Goal: Task Accomplishment & Management: Manage account settings

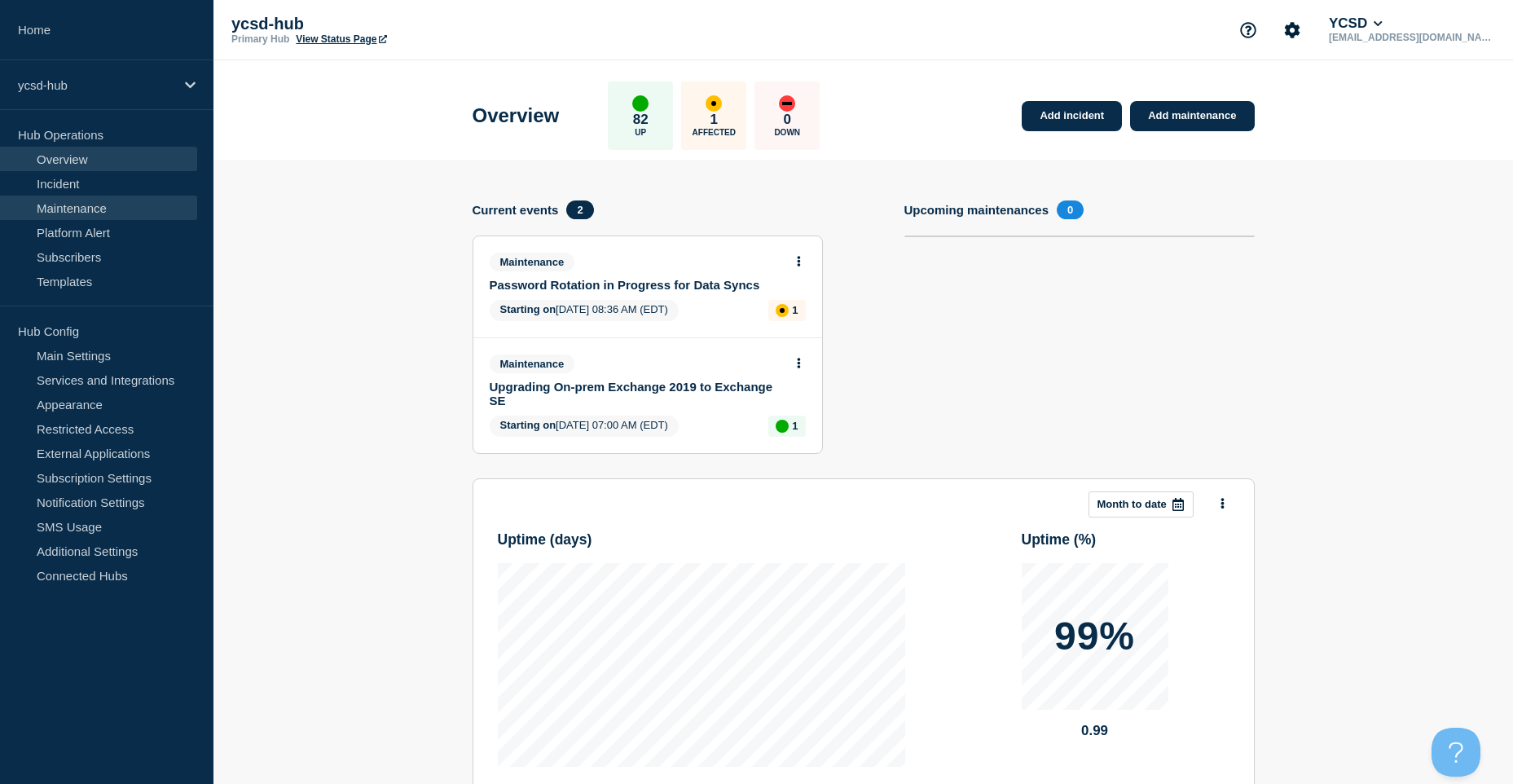
drag, startPoint x: 155, startPoint y: 196, endPoint x: 163, endPoint y: 198, distance: 8.2
click at [155, 196] on link "Maintenance" at bounding box center [98, 208] width 197 height 24
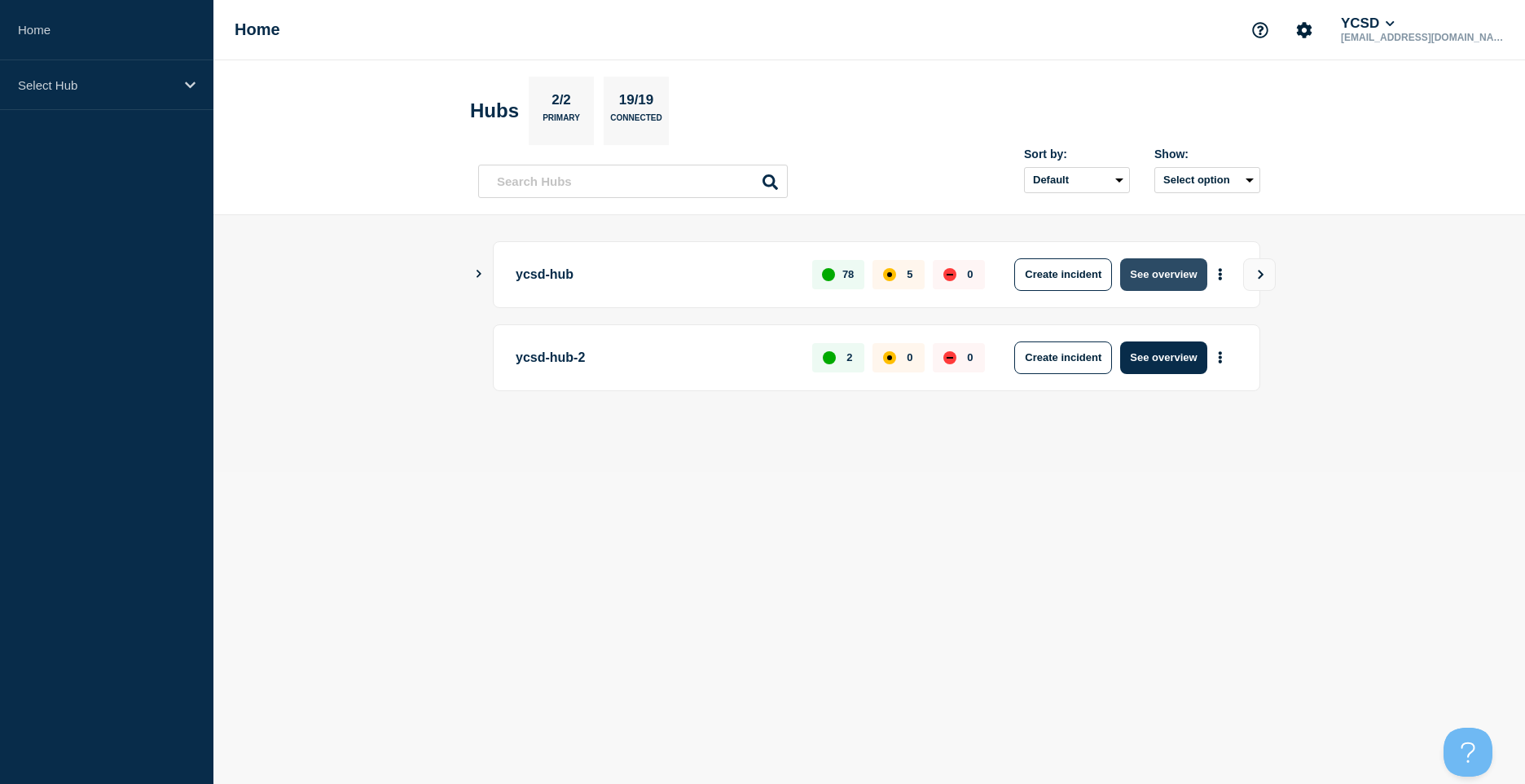
click at [1171, 276] on button "See overview" at bounding box center [1163, 274] width 86 height 32
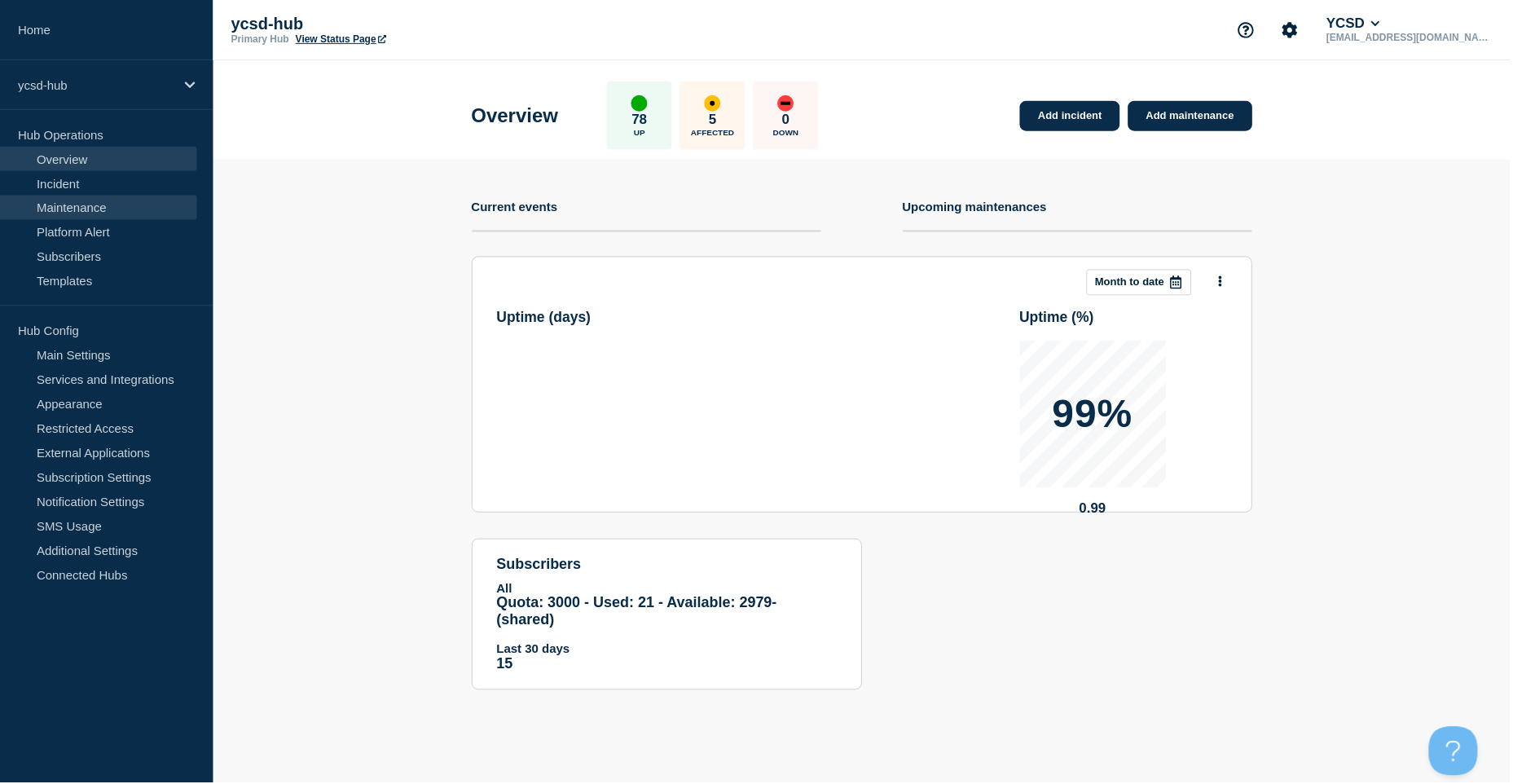
click at [105, 214] on link "Maintenance" at bounding box center [98, 208] width 197 height 24
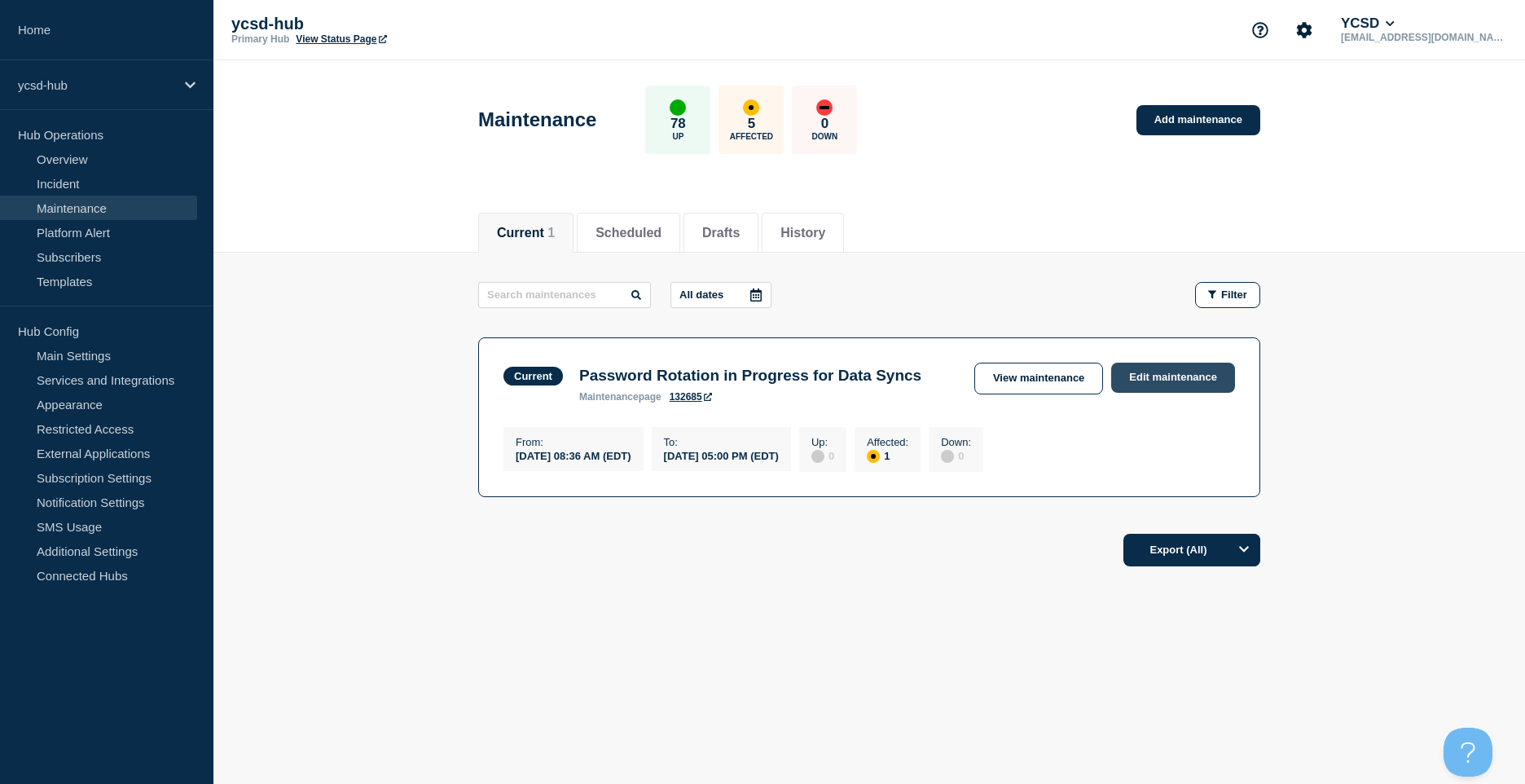
click at [1174, 368] on link "Edit maintenance" at bounding box center [1172, 378] width 123 height 30
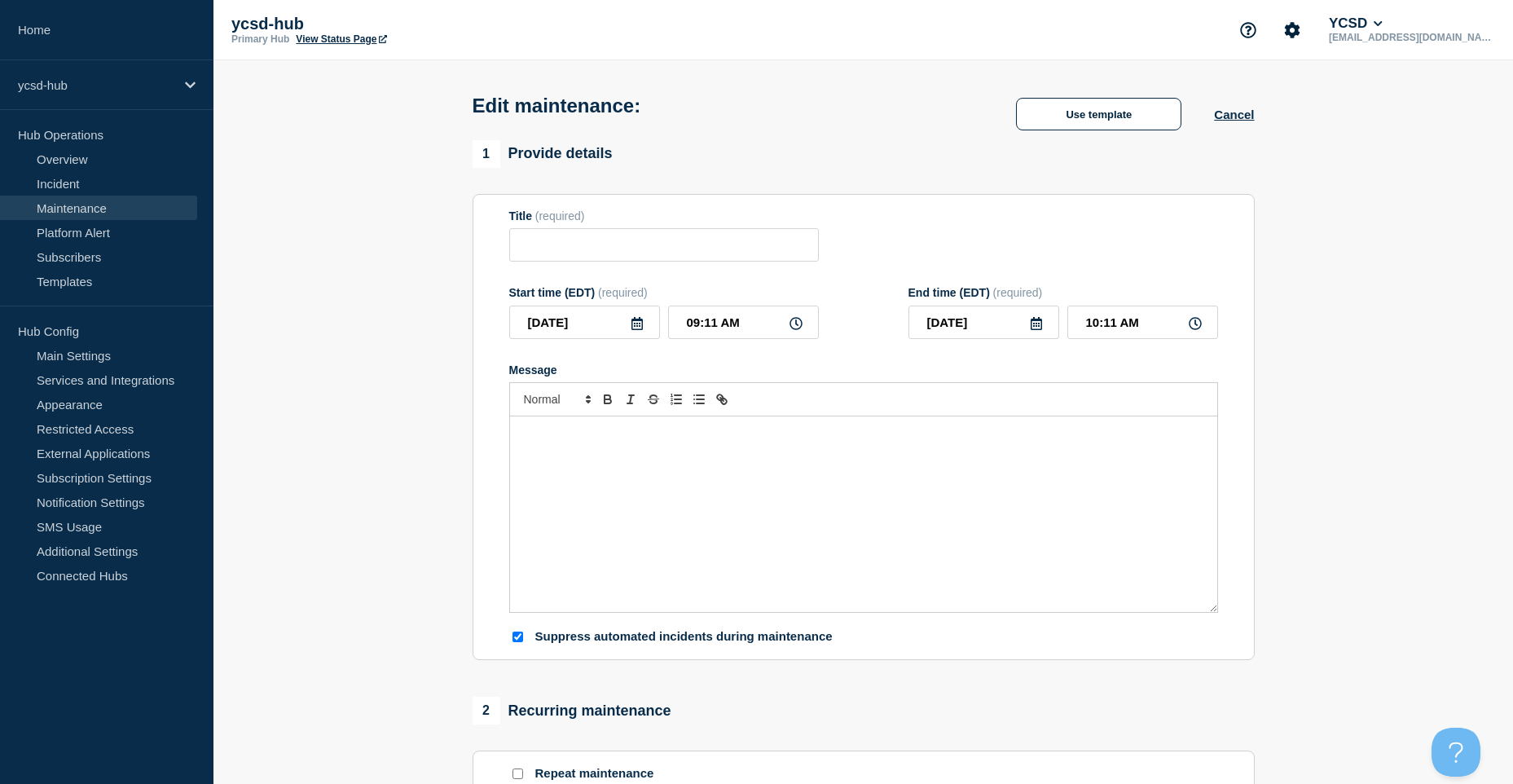
type input "Password Rotation in Progress for Data Syncs"
type input "2025-08-11"
type input "08:36 AM"
type input "2025-08-14"
type input "05:00 PM"
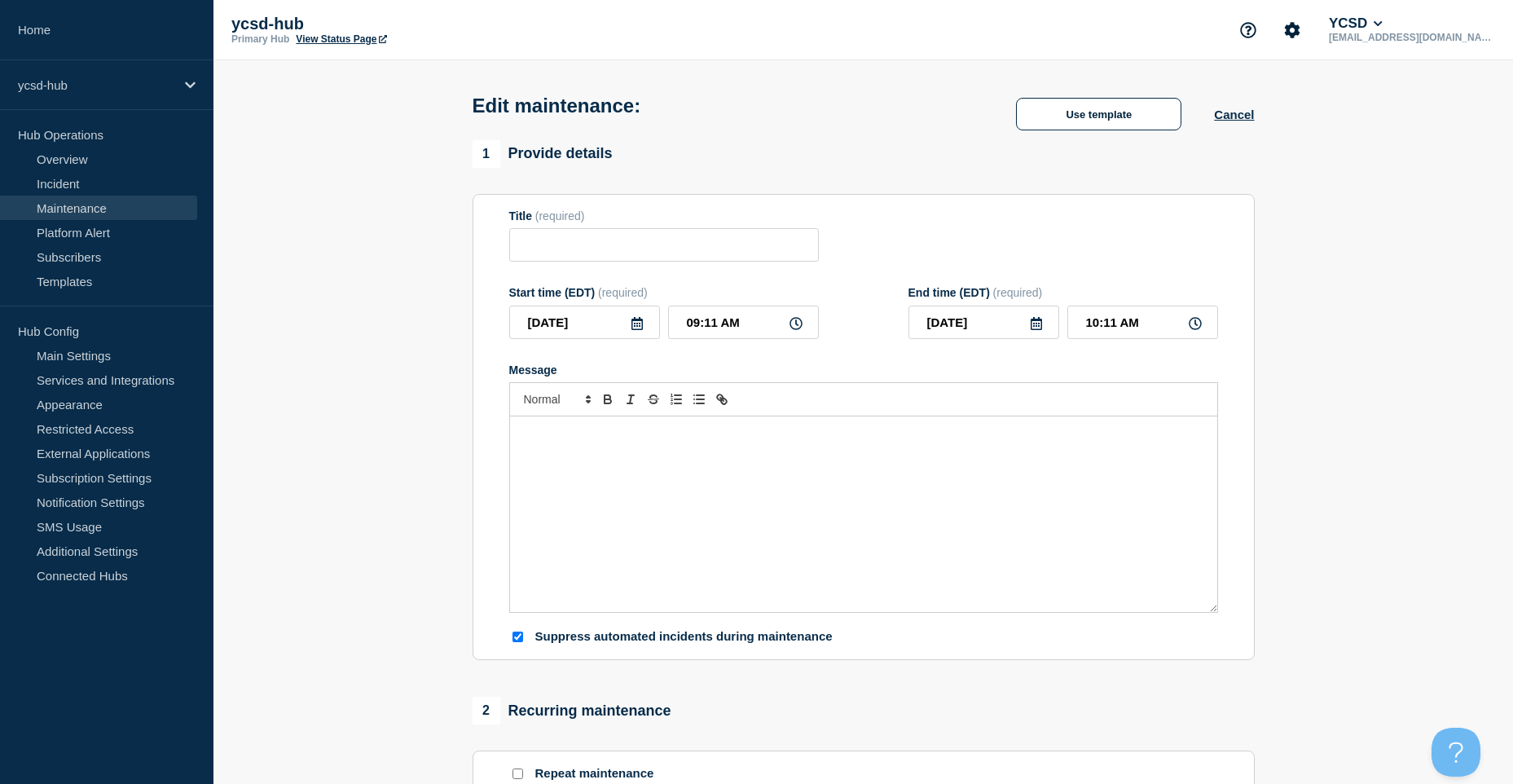
checkbox input "true"
checkbox input "false"
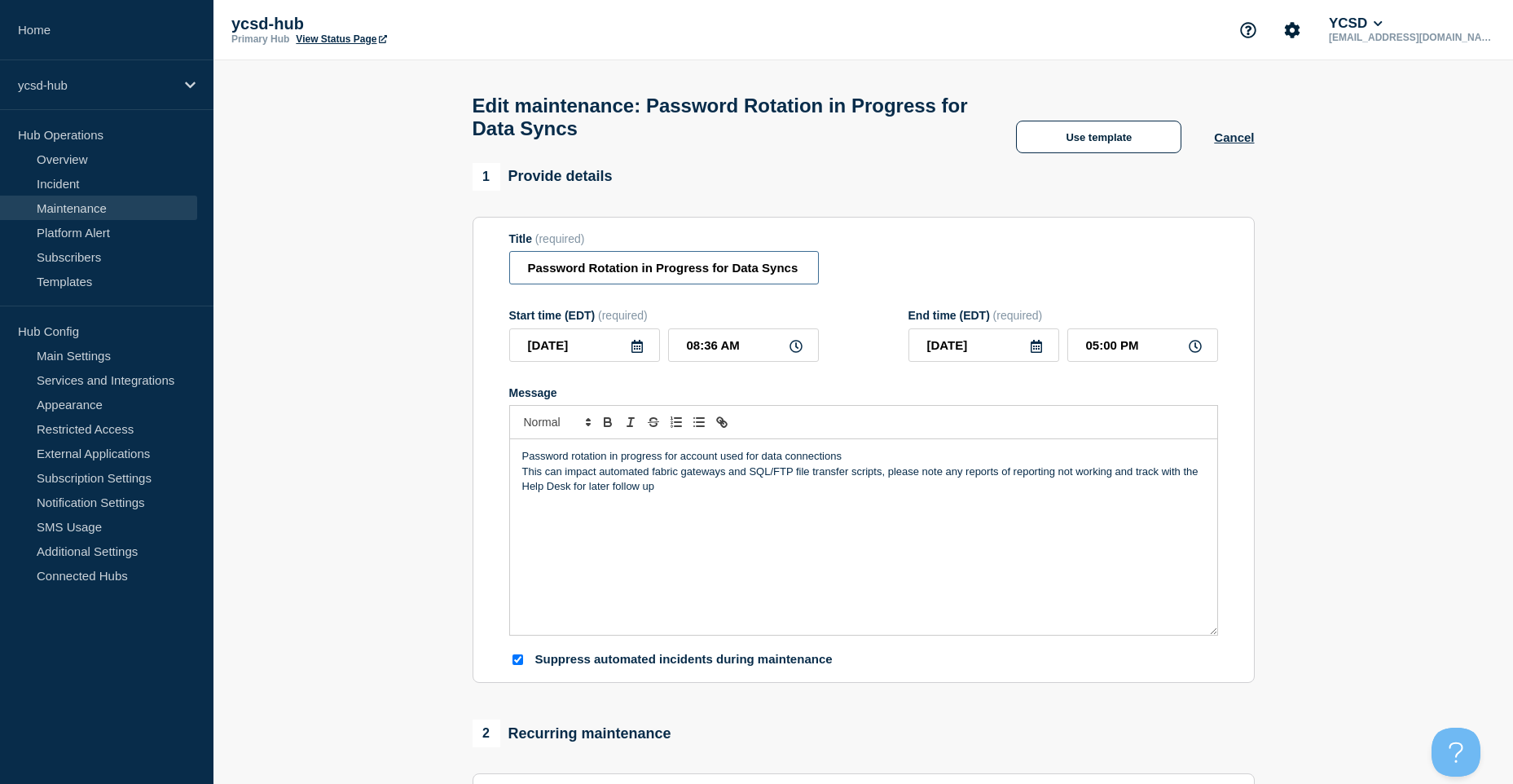
click at [795, 270] on input "Password Rotation in Progress for Data Syncs" at bounding box center [665, 267] width 310 height 33
drag, startPoint x: 803, startPoint y: 276, endPoint x: 431, endPoint y: 229, distance: 375.0
click at [431, 229] on section "1 Provide details Title (required) Password Rotation in Progress for Data Syncs…" at bounding box center [863, 771] width 1300 height 1216
click at [1054, 477] on p "This can impact automated fabric gateways and SQL/FTP file transfer scripts, pl…" at bounding box center [864, 479] width 683 height 30
click at [607, 190] on div "1 Provide details" at bounding box center [542, 177] width 140 height 28
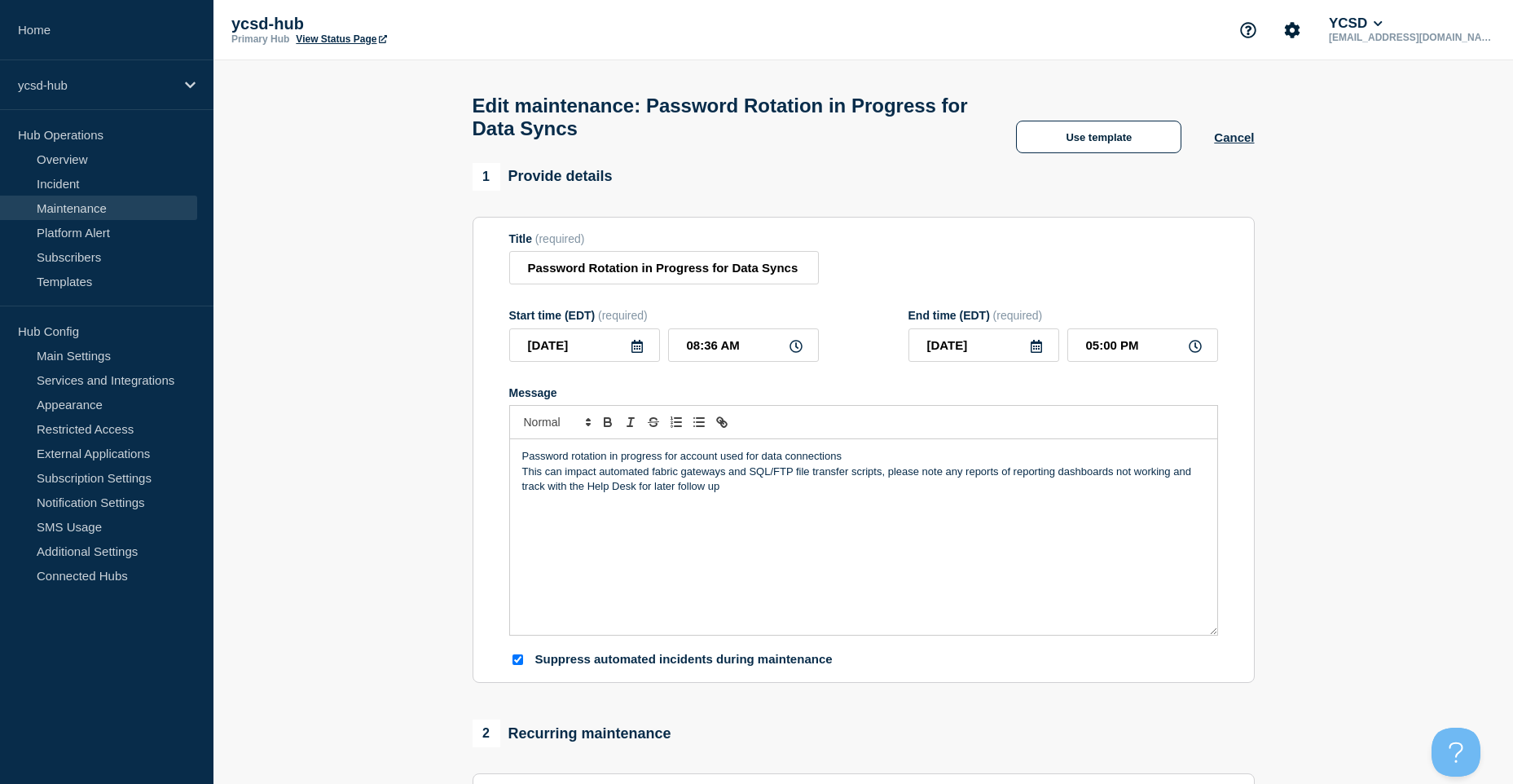
drag, startPoint x: 612, startPoint y: 190, endPoint x: 517, endPoint y: 196, distance: 95.2
click at [517, 190] on div "1 Provide details" at bounding box center [542, 177] width 140 height 28
click at [915, 552] on div "Password rotation in progress for account used for data connections This can im…" at bounding box center [864, 536] width 707 height 196
